Goal: Task Accomplishment & Management: Use online tool/utility

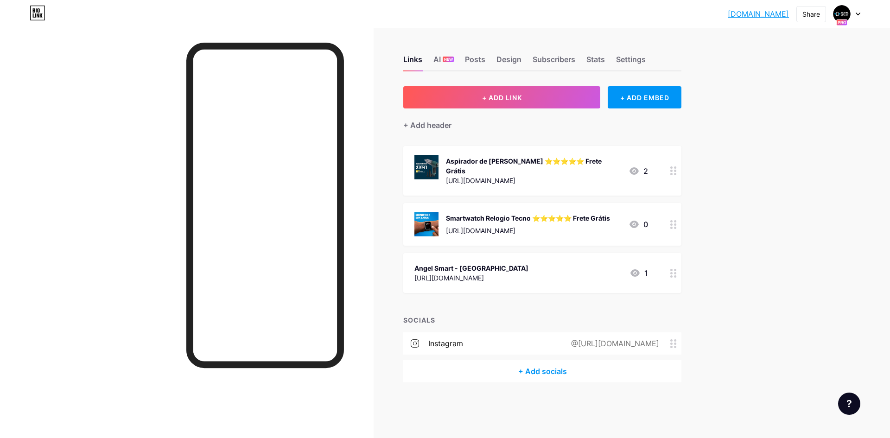
click at [859, 14] on icon at bounding box center [858, 14] width 4 height 2
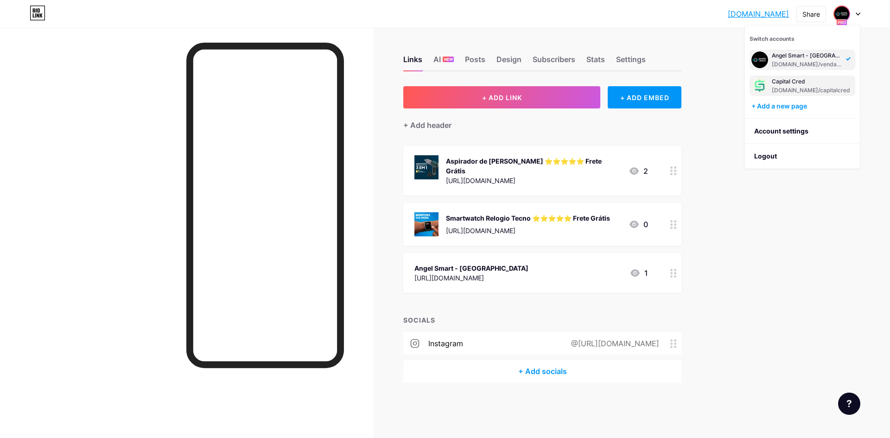
click at [808, 79] on div "Capital Cred" at bounding box center [811, 81] width 78 height 7
